Goal: Information Seeking & Learning: Understand process/instructions

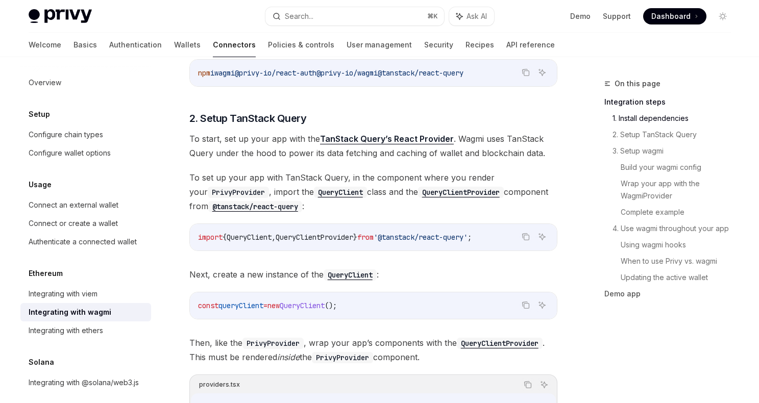
scroll to position [307, 0]
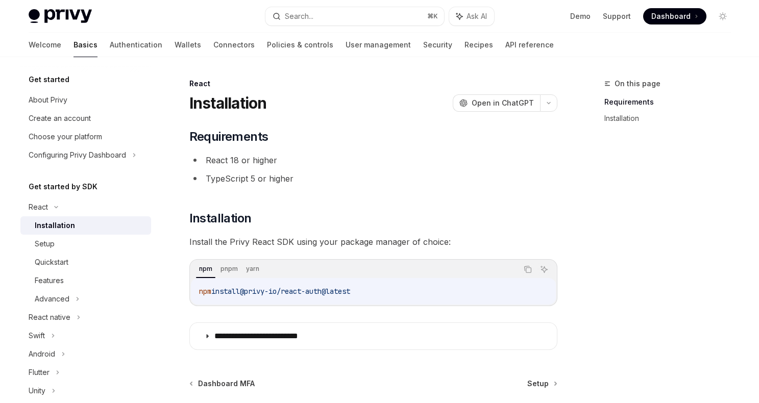
click at [283, 300] on div "npm install @privy-io/react-auth@latest" at bounding box center [373, 291] width 365 height 27
click at [284, 294] on span "@privy-io/react-auth@latest" at bounding box center [295, 291] width 110 height 9
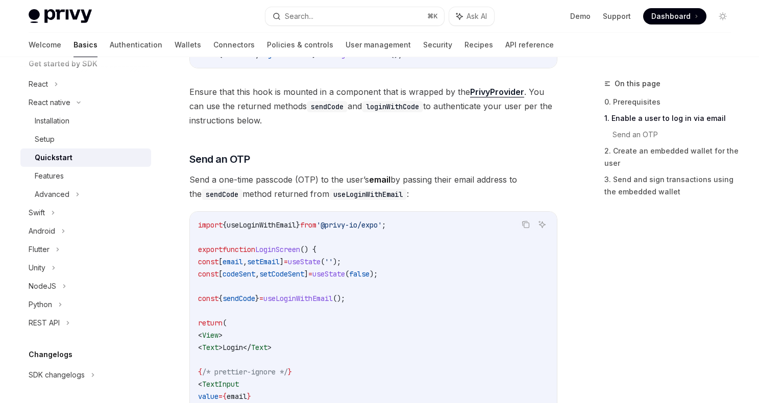
scroll to position [335, 0]
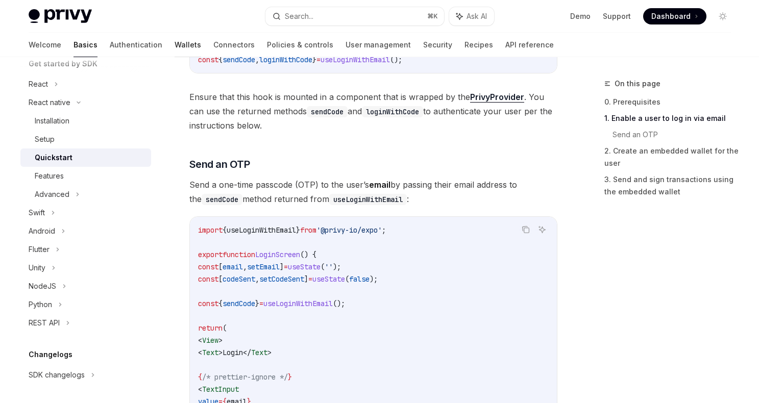
click at [174, 41] on link "Wallets" at bounding box center [187, 45] width 27 height 24
type textarea "*"
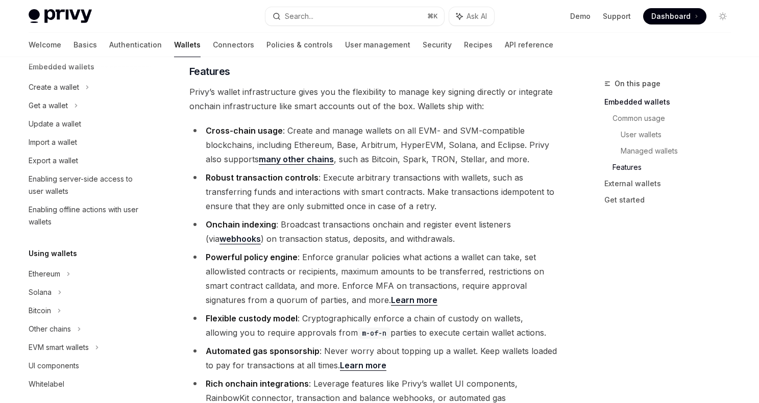
scroll to position [1149, 0]
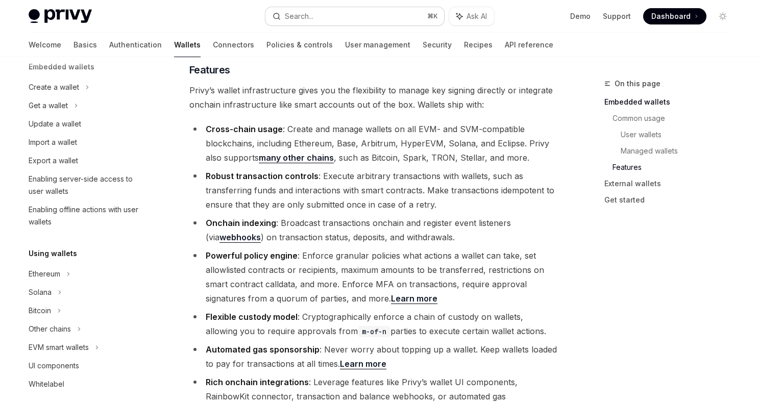
click at [316, 10] on button "Search... ⌘ K" at bounding box center [354, 16] width 179 height 18
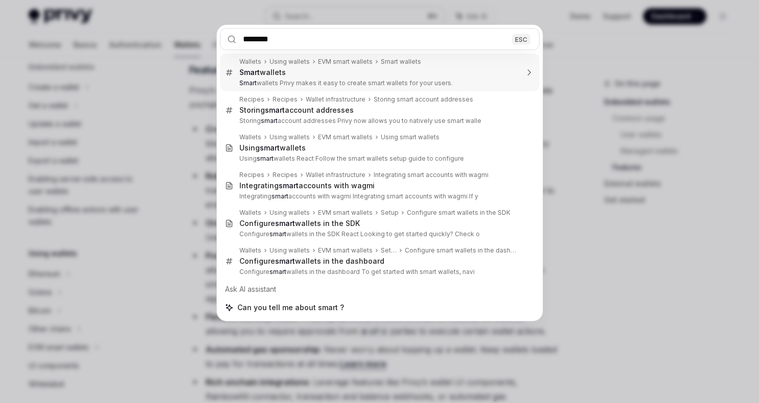
type input "*********"
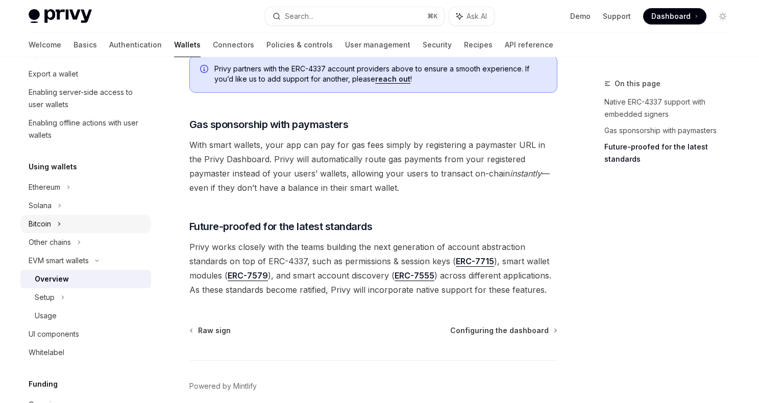
scroll to position [163, 0]
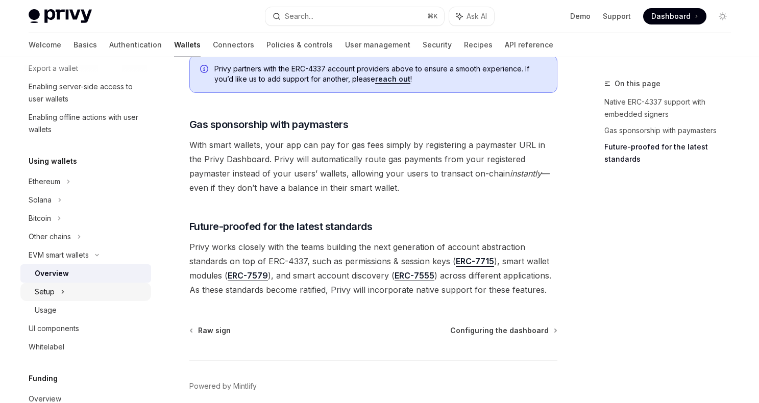
click at [79, 292] on div "Setup" at bounding box center [85, 292] width 131 height 18
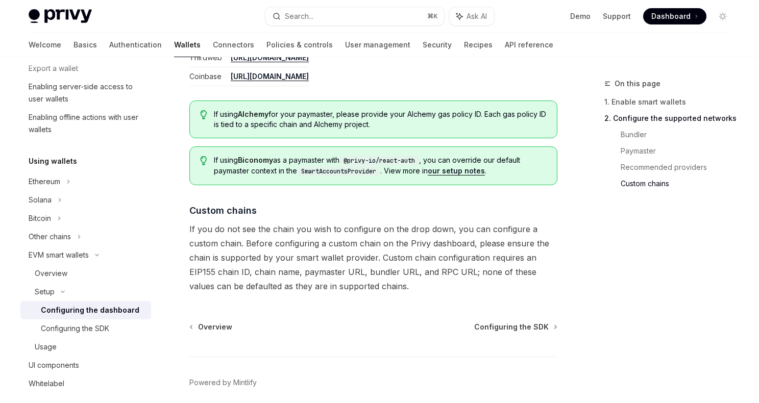
scroll to position [1419, 0]
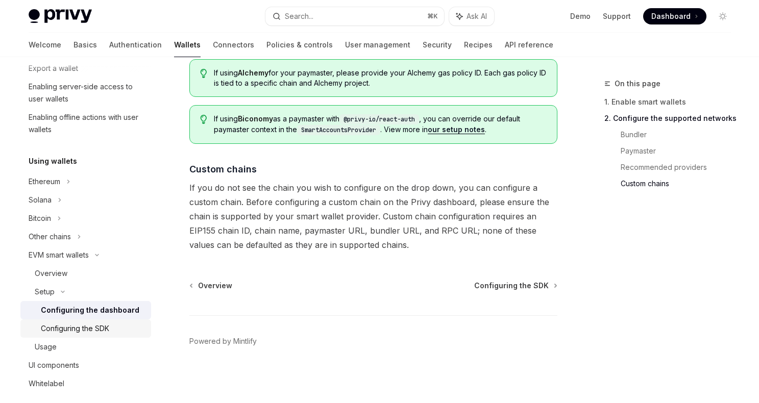
click at [99, 327] on div "Configuring the SDK" at bounding box center [75, 328] width 68 height 12
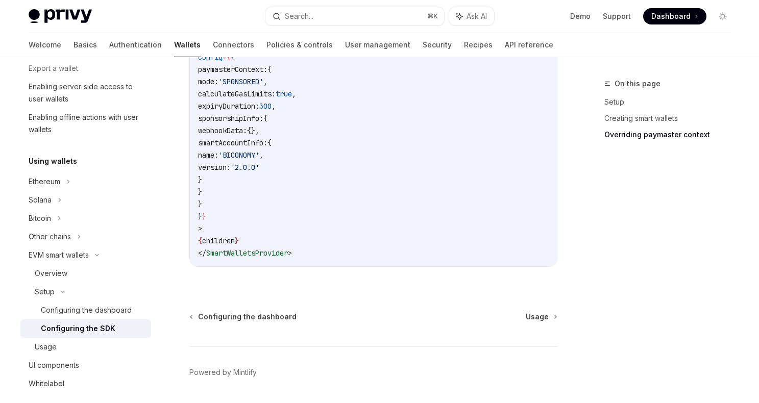
scroll to position [927, 0]
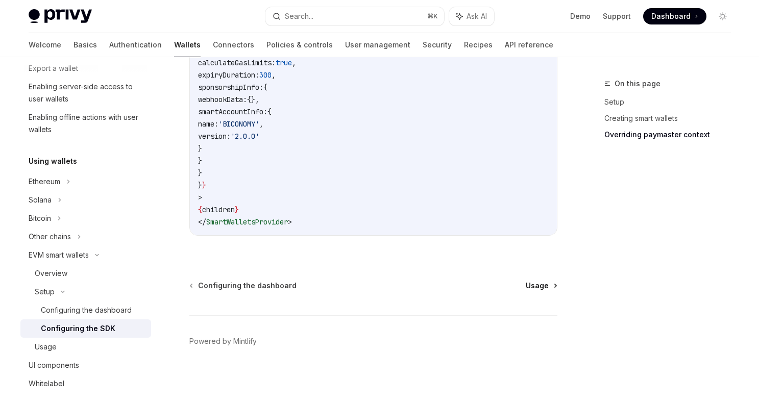
click at [549, 282] on link "Usage" at bounding box center [540, 286] width 31 height 10
type textarea "*"
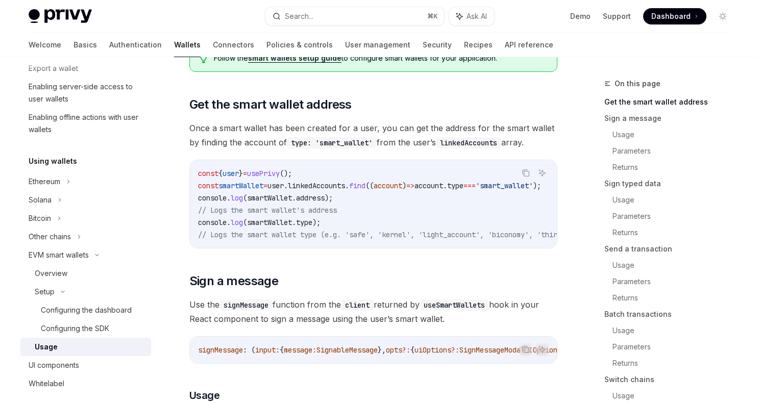
scroll to position [138, 0]
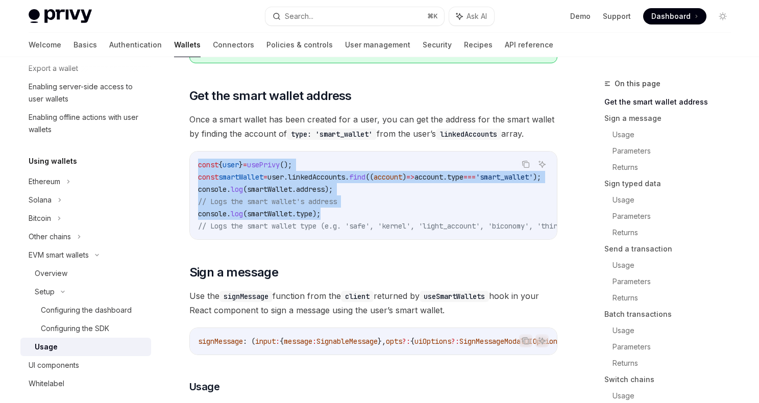
drag, startPoint x: 197, startPoint y: 161, endPoint x: 361, endPoint y: 212, distance: 171.7
click at [361, 212] on code "const { user } = usePrivy (); const smartWallet = user . linkedAccounts . find …" at bounding box center [453, 195] width 510 height 73
copy code "const { user } = usePrivy (); const smartWallet = user . linkedAccounts . find …"
